Goal: Information Seeking & Learning: Check status

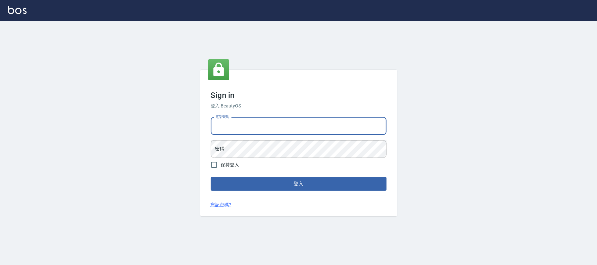
click at [341, 131] on input "電話號碼" at bounding box center [299, 126] width 176 height 18
type input "0225420586"
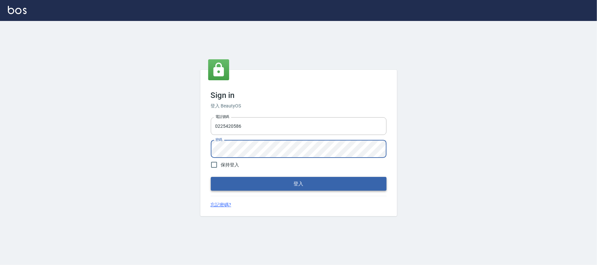
click at [351, 185] on button "登入" at bounding box center [299, 184] width 176 height 14
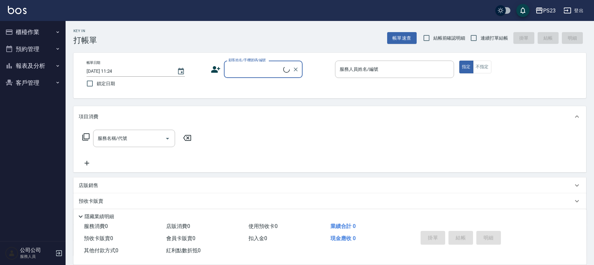
click at [46, 28] on button "櫃檯作業" at bounding box center [33, 32] width 60 height 17
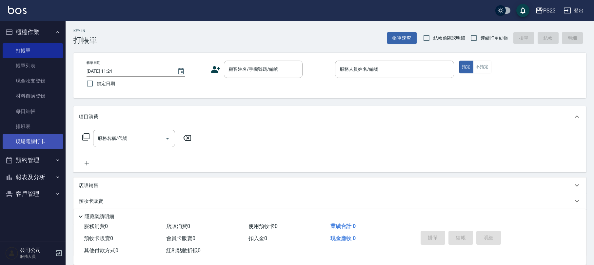
click at [33, 136] on link "現場電腦打卡" at bounding box center [33, 141] width 60 height 15
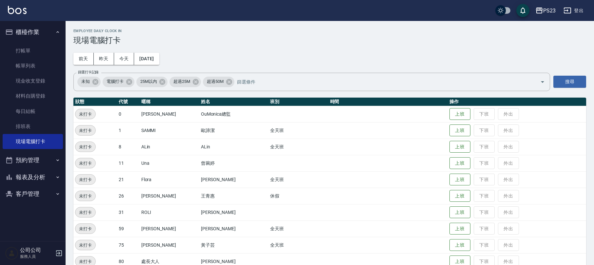
scroll to position [29, 0]
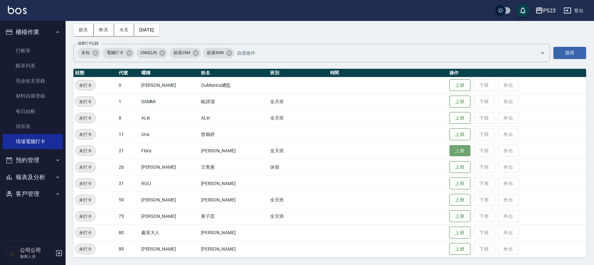
click at [452, 147] on button "上班" at bounding box center [459, 150] width 21 height 11
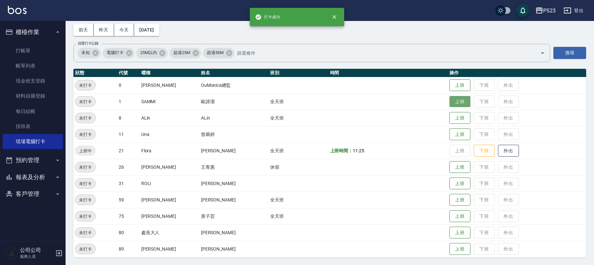
click at [449, 100] on button "上班" at bounding box center [459, 101] width 21 height 11
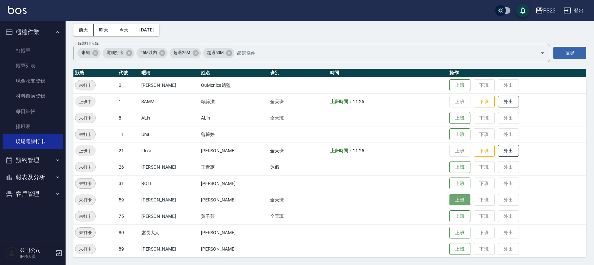
click at [449, 198] on button "上班" at bounding box center [459, 199] width 21 height 11
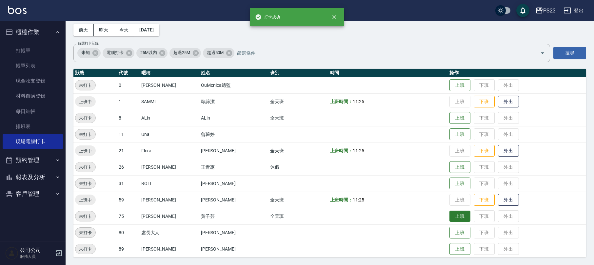
click at [454, 216] on button "上班" at bounding box center [459, 216] width 21 height 11
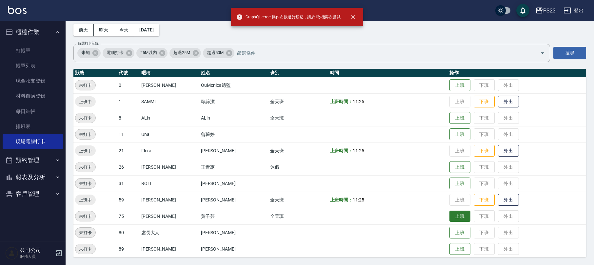
click at [454, 220] on button "上班" at bounding box center [459, 216] width 21 height 11
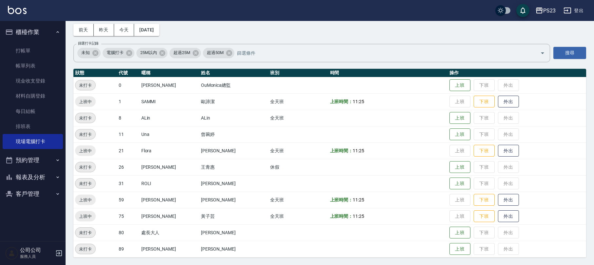
drag, startPoint x: 278, startPoint y: 28, endPoint x: 273, endPoint y: 30, distance: 5.3
click at [277, 29] on div "Employee Daily Clock In 現場電腦打卡 [DATE] [DATE] [DATE] [DATE] 篩選打卡記錄 未知 電腦打卡 25M以內…" at bounding box center [330, 128] width 528 height 273
click at [50, 176] on button "報表及分析" at bounding box center [33, 177] width 60 height 17
click at [37, 193] on link "報表目錄" at bounding box center [33, 195] width 60 height 15
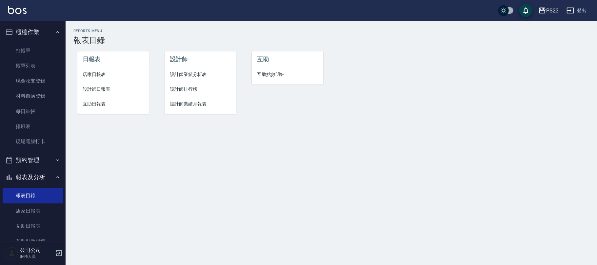
scroll to position [87, 0]
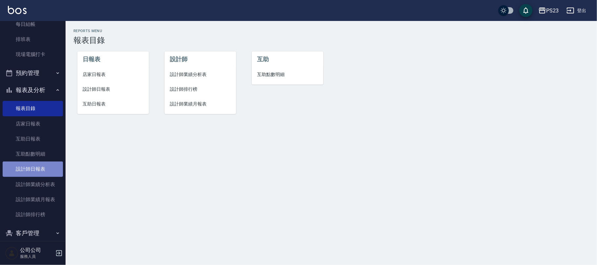
click at [40, 172] on link "設計師日報表" at bounding box center [33, 169] width 60 height 15
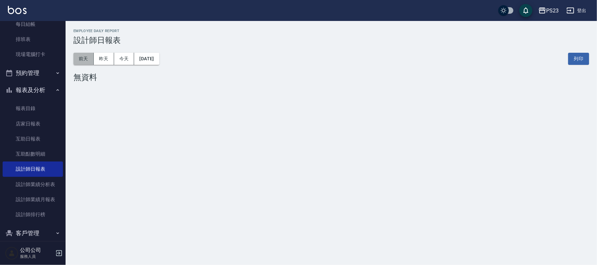
drag, startPoint x: 76, startPoint y: 55, endPoint x: 74, endPoint y: 62, distance: 7.3
click at [75, 61] on button "前天" at bounding box center [83, 59] width 20 height 12
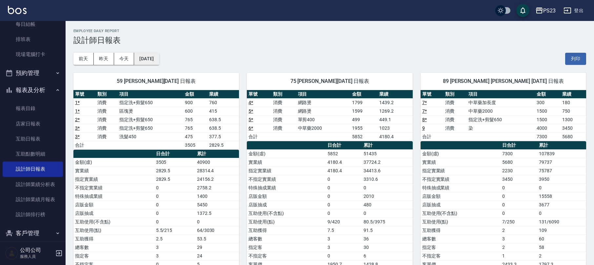
click at [146, 62] on button "[DATE]" at bounding box center [146, 59] width 25 height 12
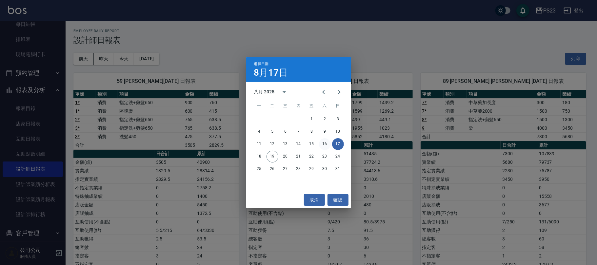
click at [323, 146] on button "16" at bounding box center [325, 144] width 12 height 12
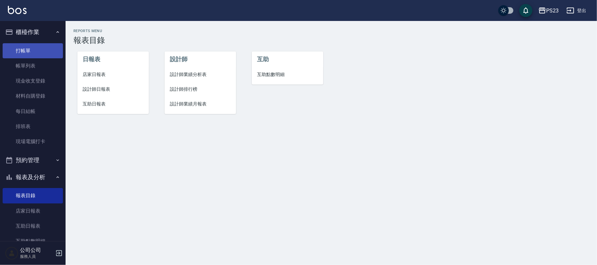
click at [19, 45] on link "打帳單" at bounding box center [33, 50] width 60 height 15
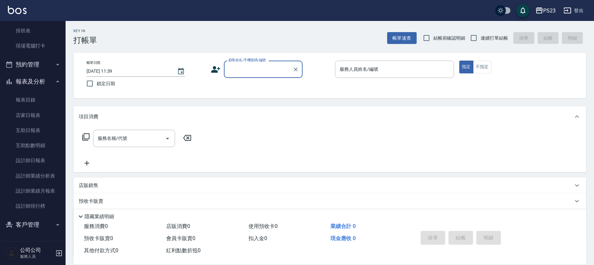
scroll to position [44, 0]
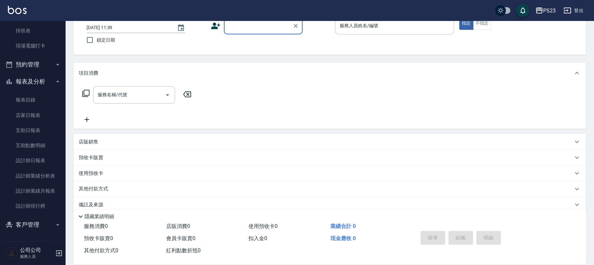
click at [56, 225] on icon "button" at bounding box center [57, 224] width 5 height 5
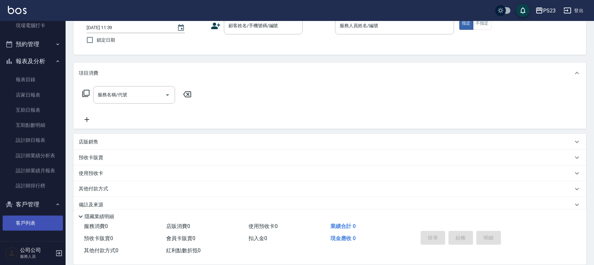
click at [43, 223] on link "客戶列表" at bounding box center [33, 223] width 60 height 15
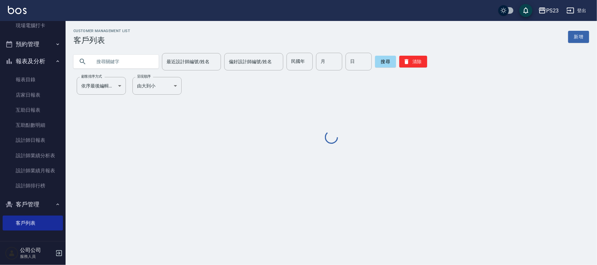
click at [127, 64] on input "text" at bounding box center [123, 62] width 62 height 18
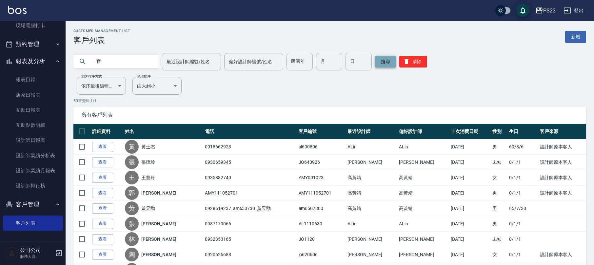
type input "官"
click at [389, 64] on button "搜尋" at bounding box center [385, 62] width 21 height 12
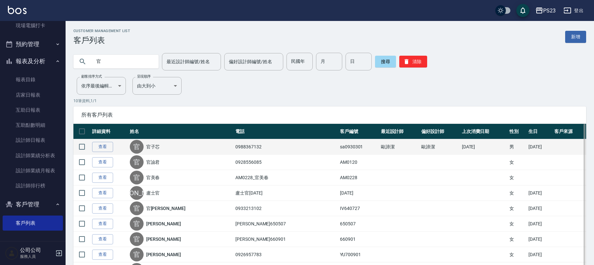
click at [160, 148] on link "官子芯" at bounding box center [153, 147] width 14 height 7
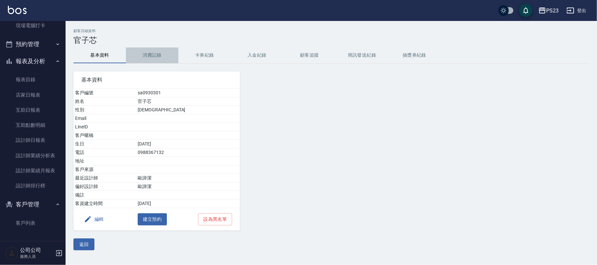
click at [161, 54] on button "消費記錄" at bounding box center [152, 56] width 52 height 16
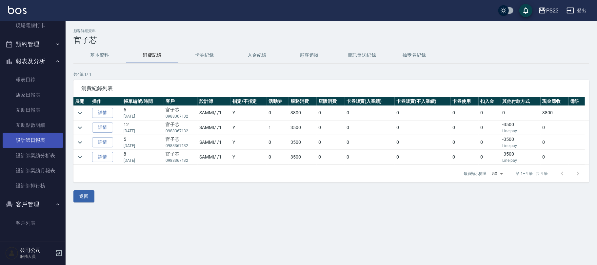
click at [44, 139] on link "設計師日報表" at bounding box center [33, 140] width 60 height 15
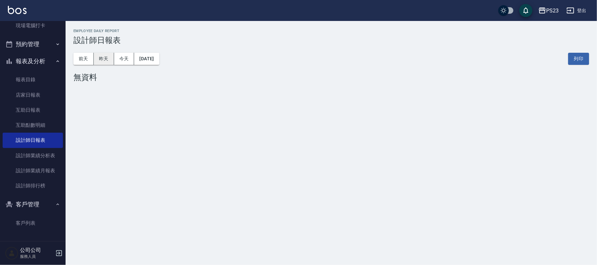
click at [102, 60] on button "昨天" at bounding box center [104, 59] width 20 height 12
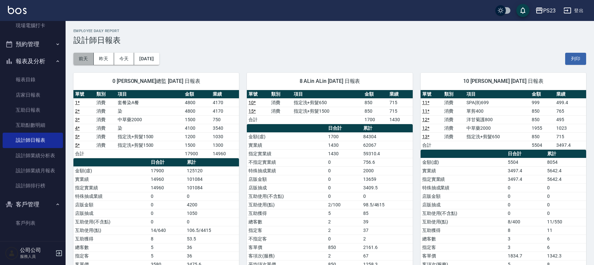
click at [89, 60] on button "前天" at bounding box center [83, 59] width 20 height 12
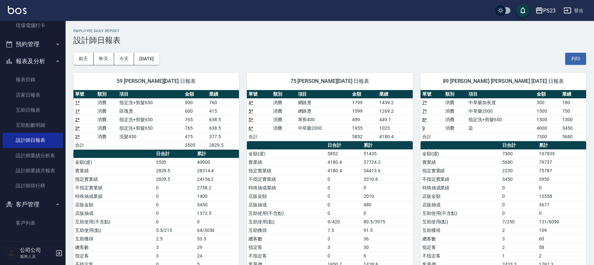
scroll to position [48, 0]
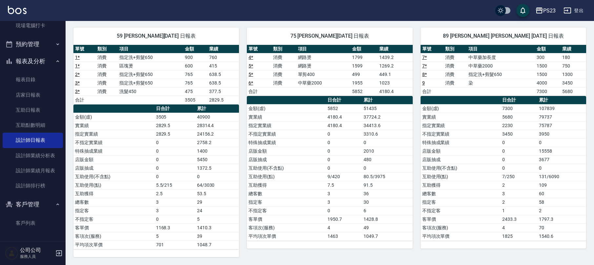
click at [377, 158] on td "480" at bounding box center [387, 159] width 51 height 9
drag, startPoint x: 376, startPoint y: 177, endPoint x: 394, endPoint y: 180, distance: 18.2
click at [388, 180] on td "80.5/3975" at bounding box center [387, 176] width 51 height 9
click at [385, 196] on td "36" at bounding box center [387, 193] width 51 height 9
click at [22, 219] on link "客戶列表" at bounding box center [33, 223] width 60 height 15
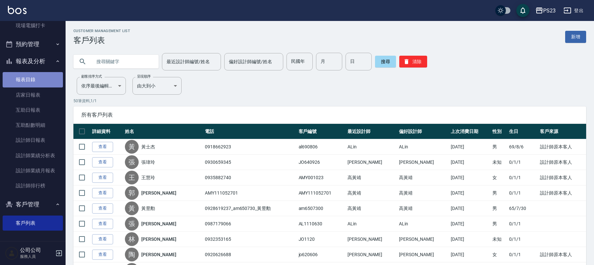
click at [39, 75] on link "報表目錄" at bounding box center [33, 79] width 60 height 15
